Goal: Browse casually: Explore the website without a specific task or goal

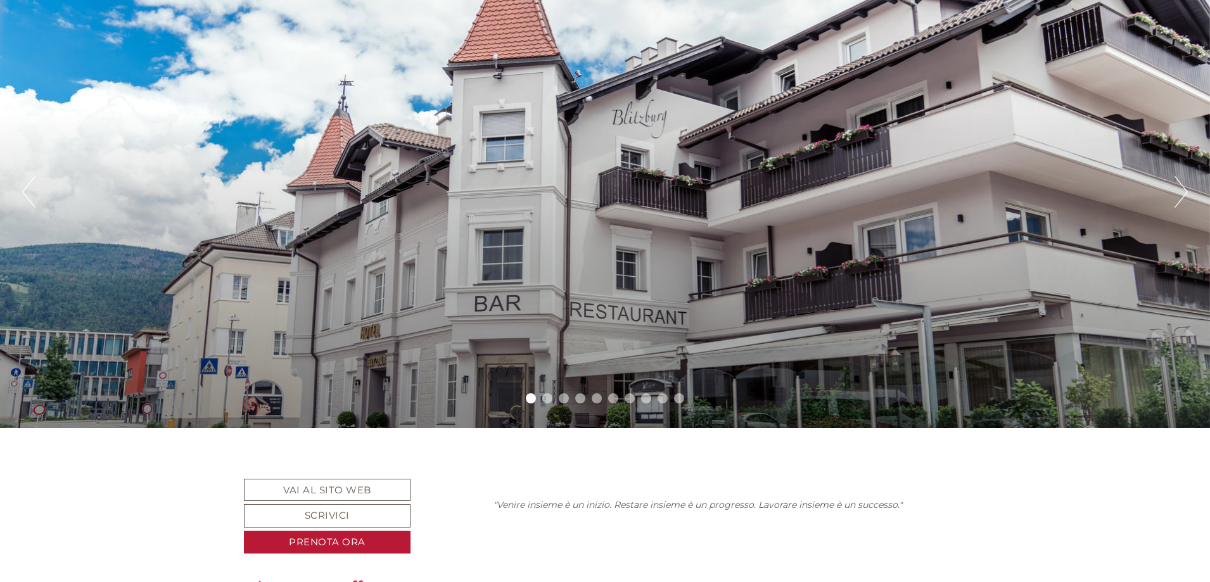
scroll to position [142, 0]
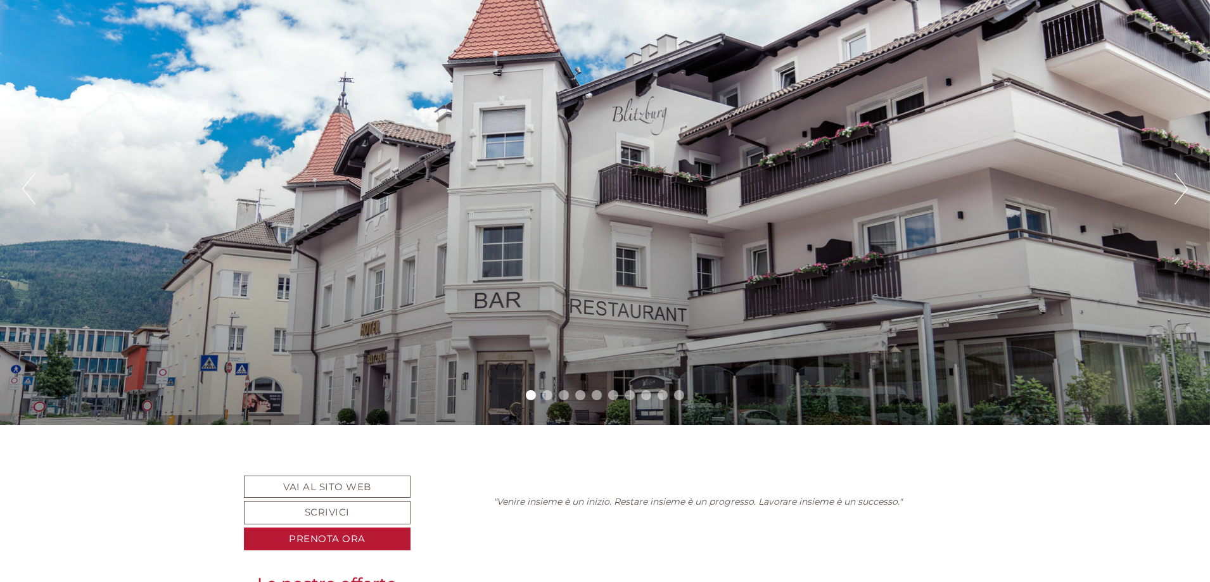
click at [1178, 185] on button "Next" at bounding box center [1180, 189] width 13 height 32
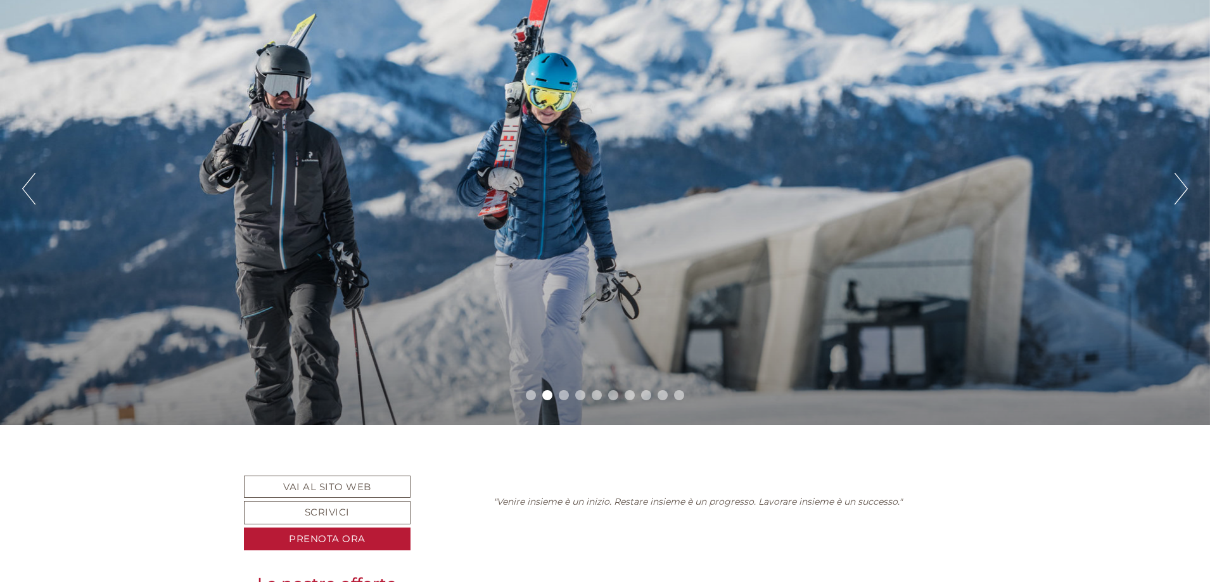
click at [1178, 185] on button "Next" at bounding box center [1180, 189] width 13 height 32
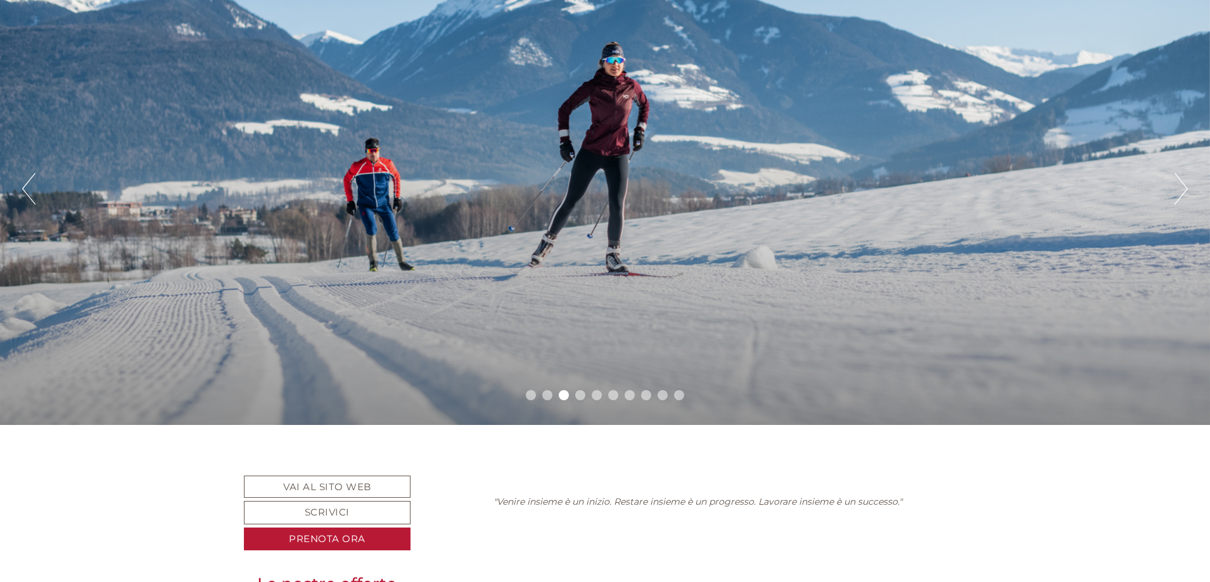
click at [1178, 185] on button "Next" at bounding box center [1180, 189] width 13 height 32
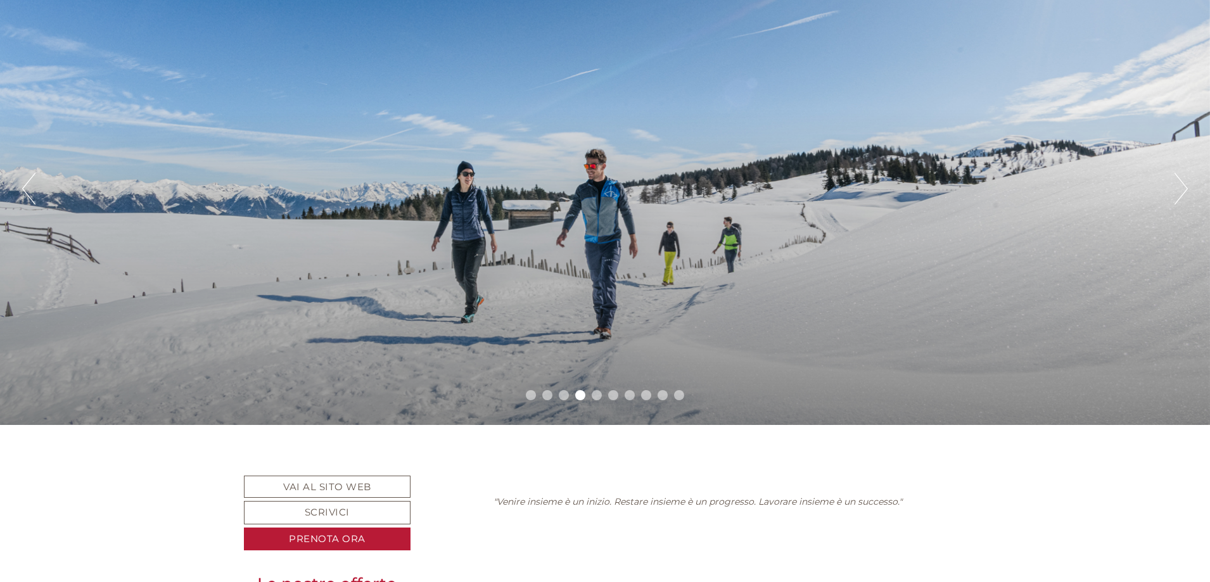
click at [1178, 185] on button "Next" at bounding box center [1180, 189] width 13 height 32
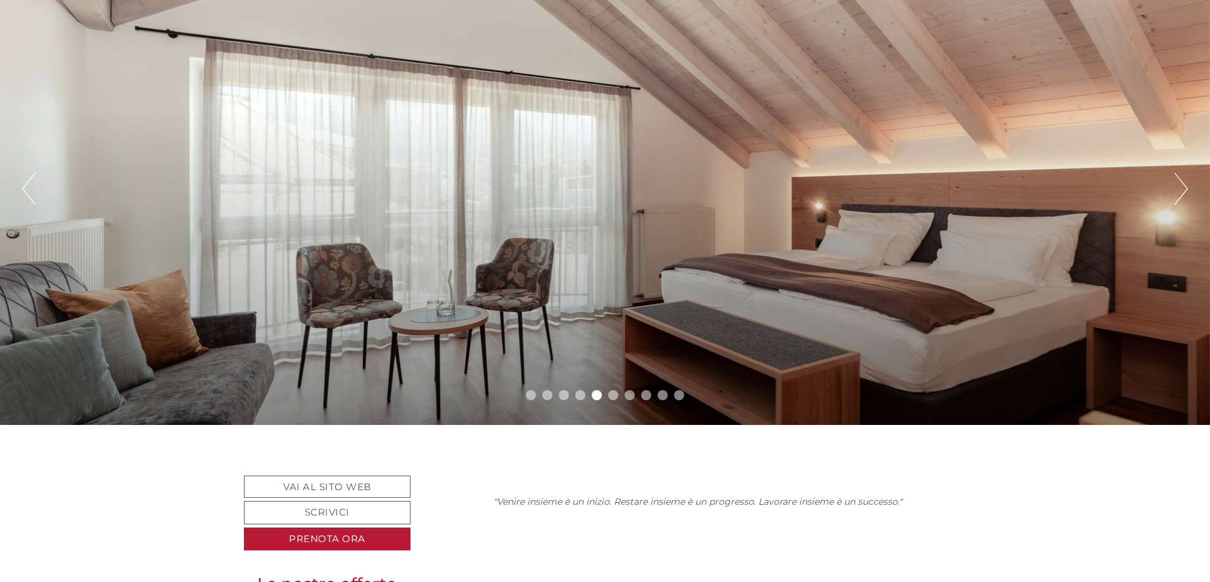
click at [1178, 185] on button "Next" at bounding box center [1180, 189] width 13 height 32
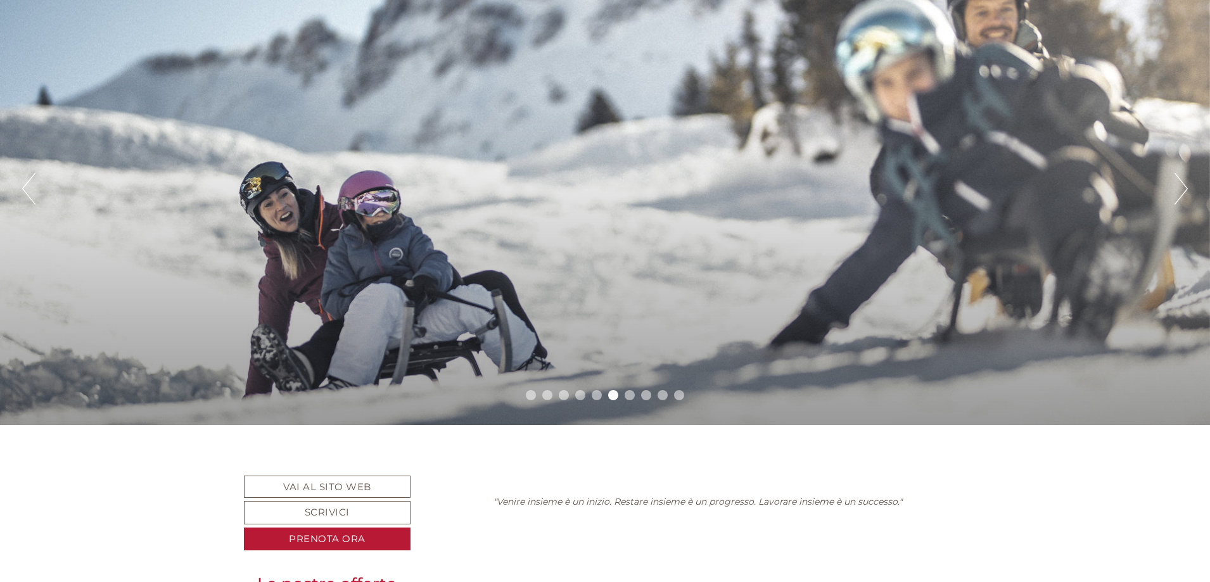
click at [1177, 186] on button "Next" at bounding box center [1180, 189] width 13 height 32
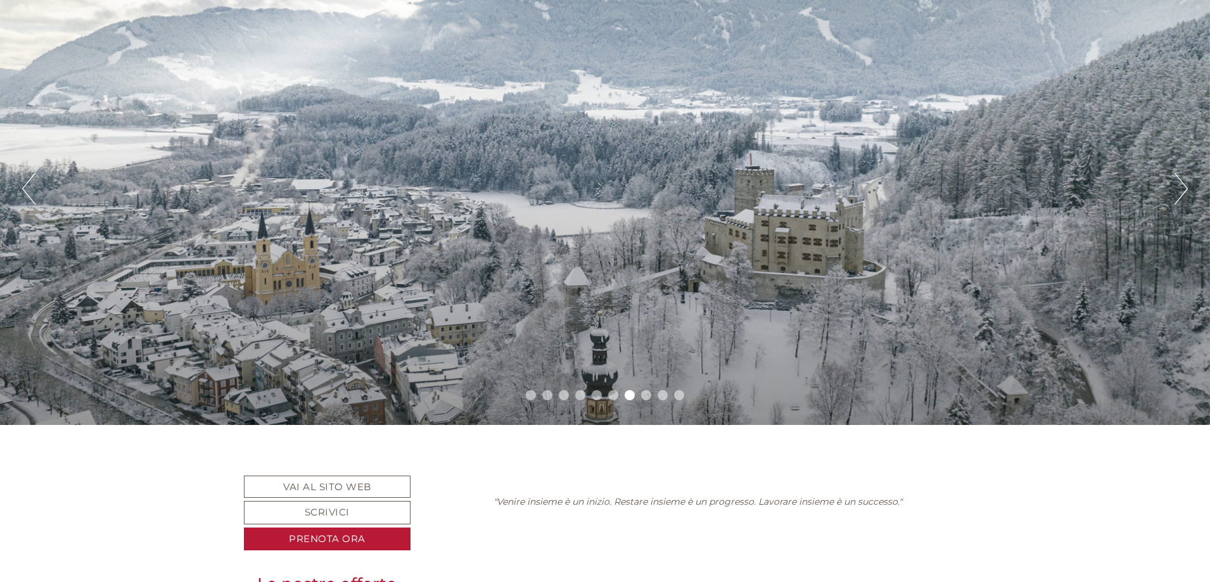
click at [1177, 186] on button "Next" at bounding box center [1180, 189] width 13 height 32
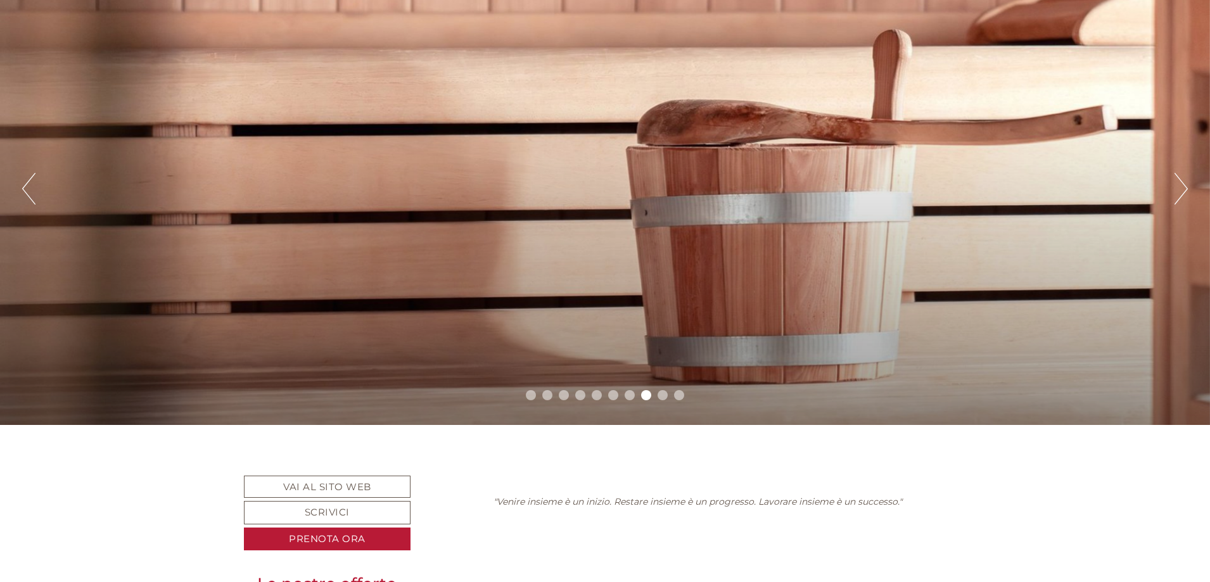
click at [1177, 186] on button "Next" at bounding box center [1180, 189] width 13 height 32
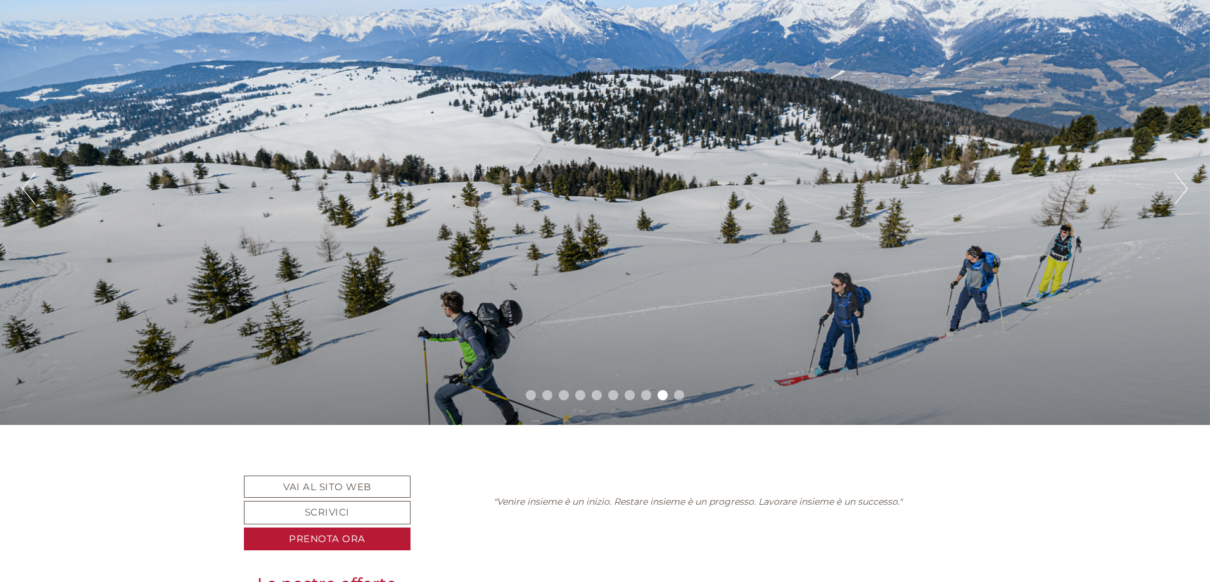
click at [1177, 186] on button "Next" at bounding box center [1180, 189] width 13 height 32
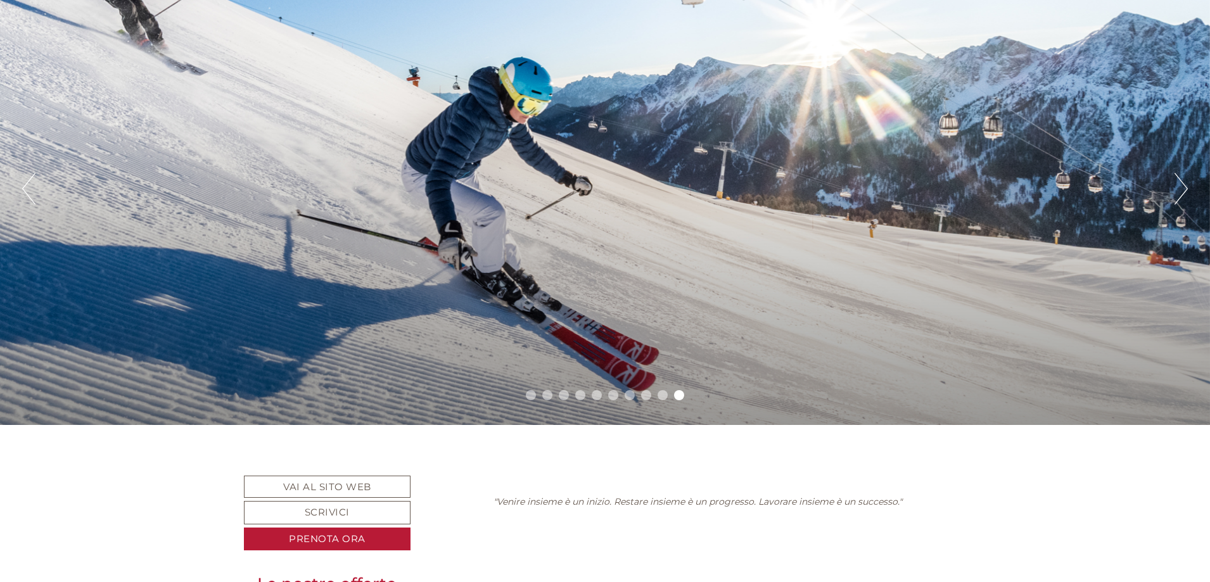
click at [1177, 186] on button "Next" at bounding box center [1180, 189] width 13 height 32
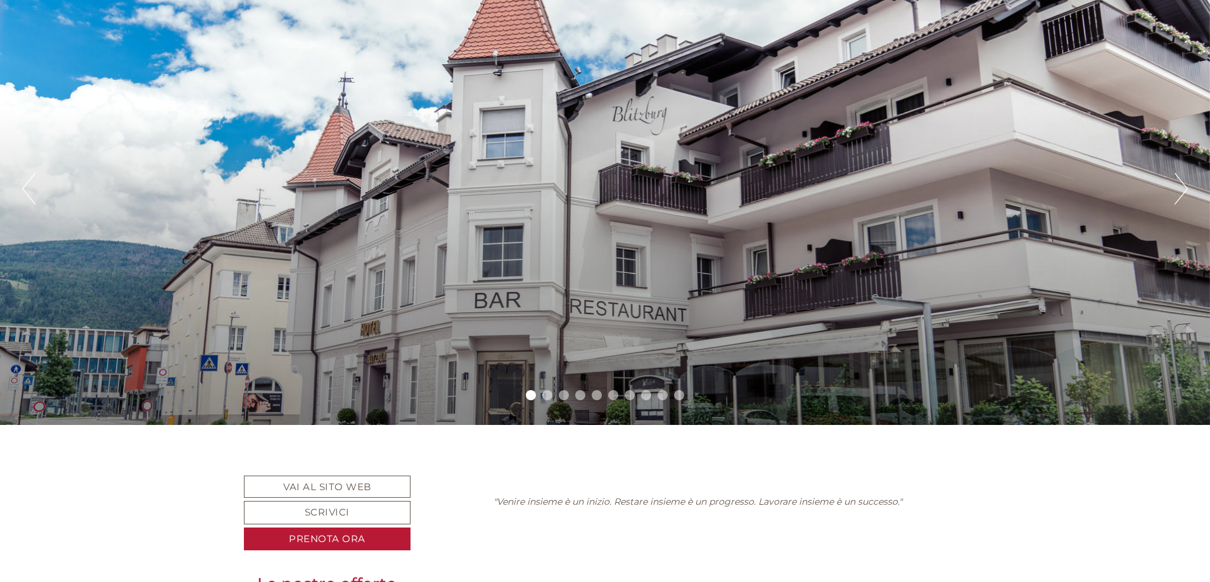
click at [1177, 186] on button "Next" at bounding box center [1180, 189] width 13 height 32
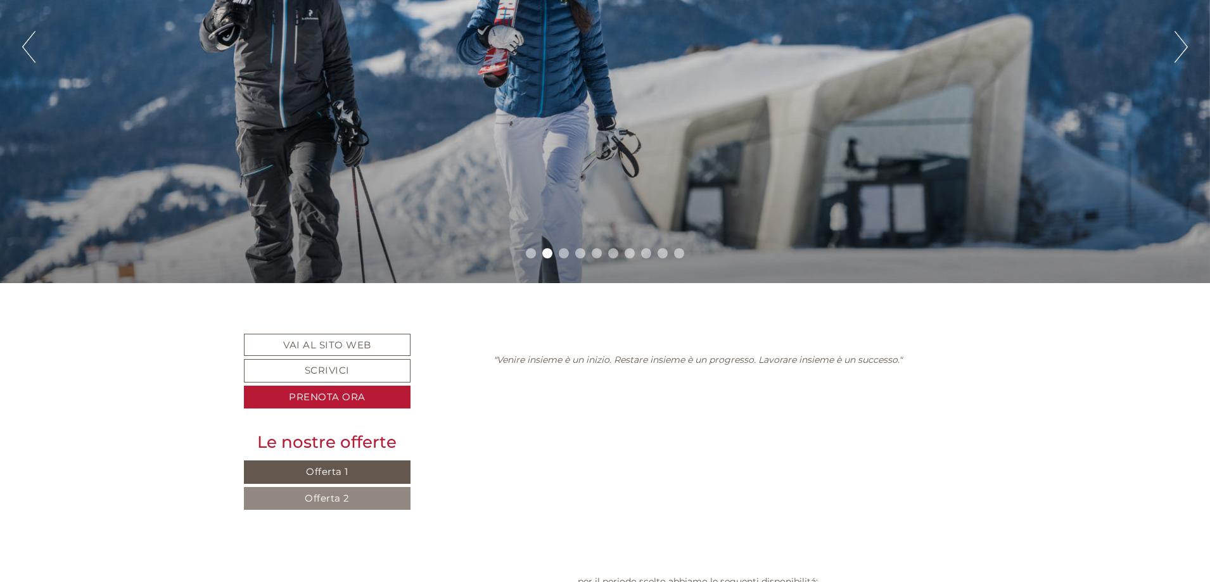
scroll to position [174, 0]
